Goal: Navigation & Orientation: Understand site structure

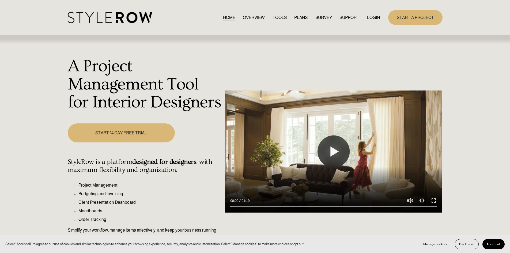
click at [250, 17] on link "OVERVIEW" at bounding box center [254, 17] width 22 height 7
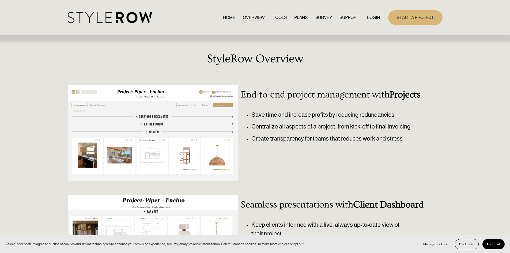
click at [279, 17] on link "TOOLS" at bounding box center [279, 17] width 14 height 7
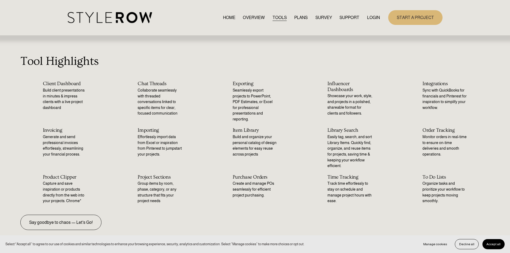
click at [301, 18] on link "PLANS" at bounding box center [300, 17] width 13 height 7
